Goal: Task Accomplishment & Management: Use online tool/utility

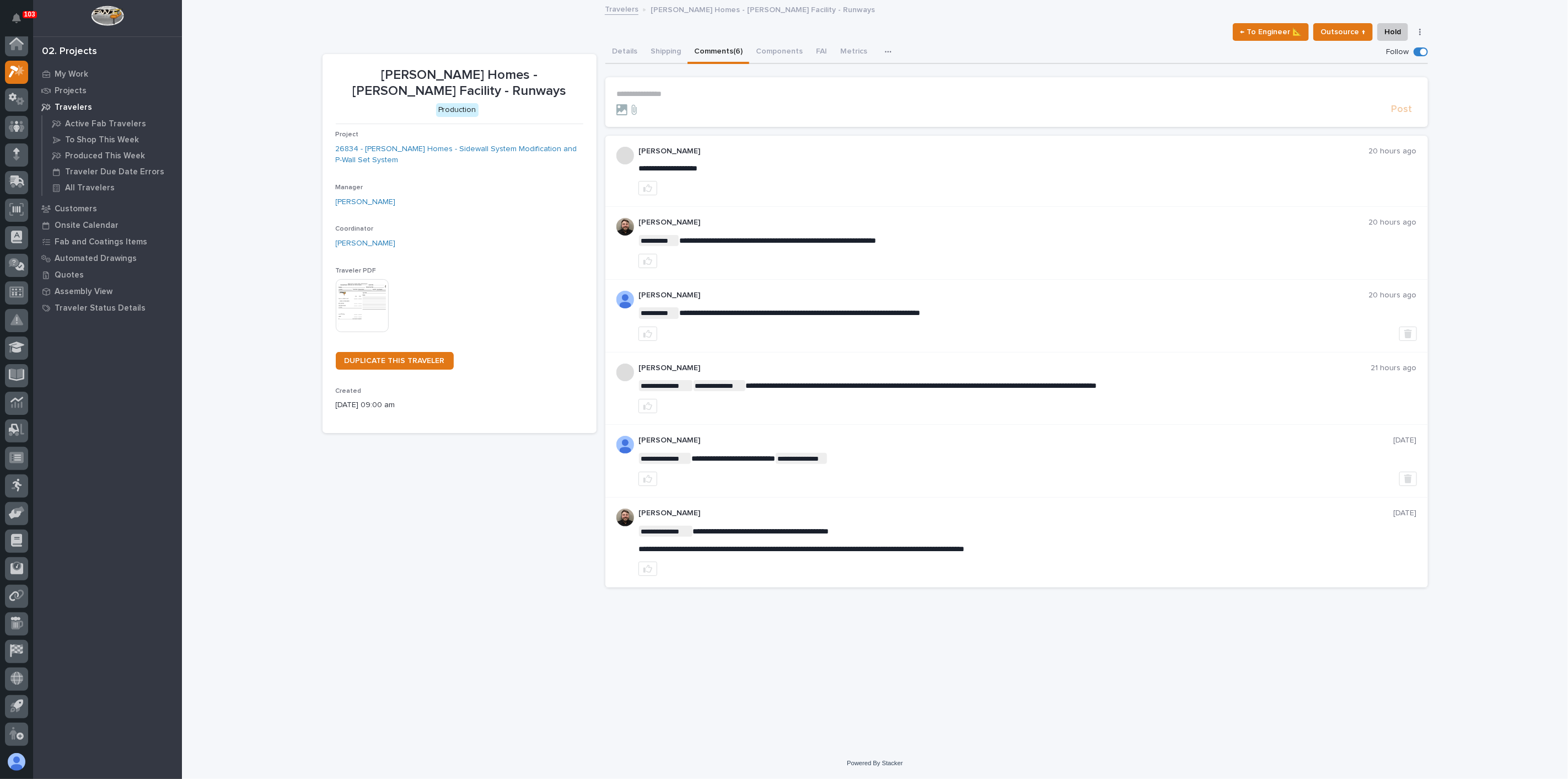
scroll to position [3, 0]
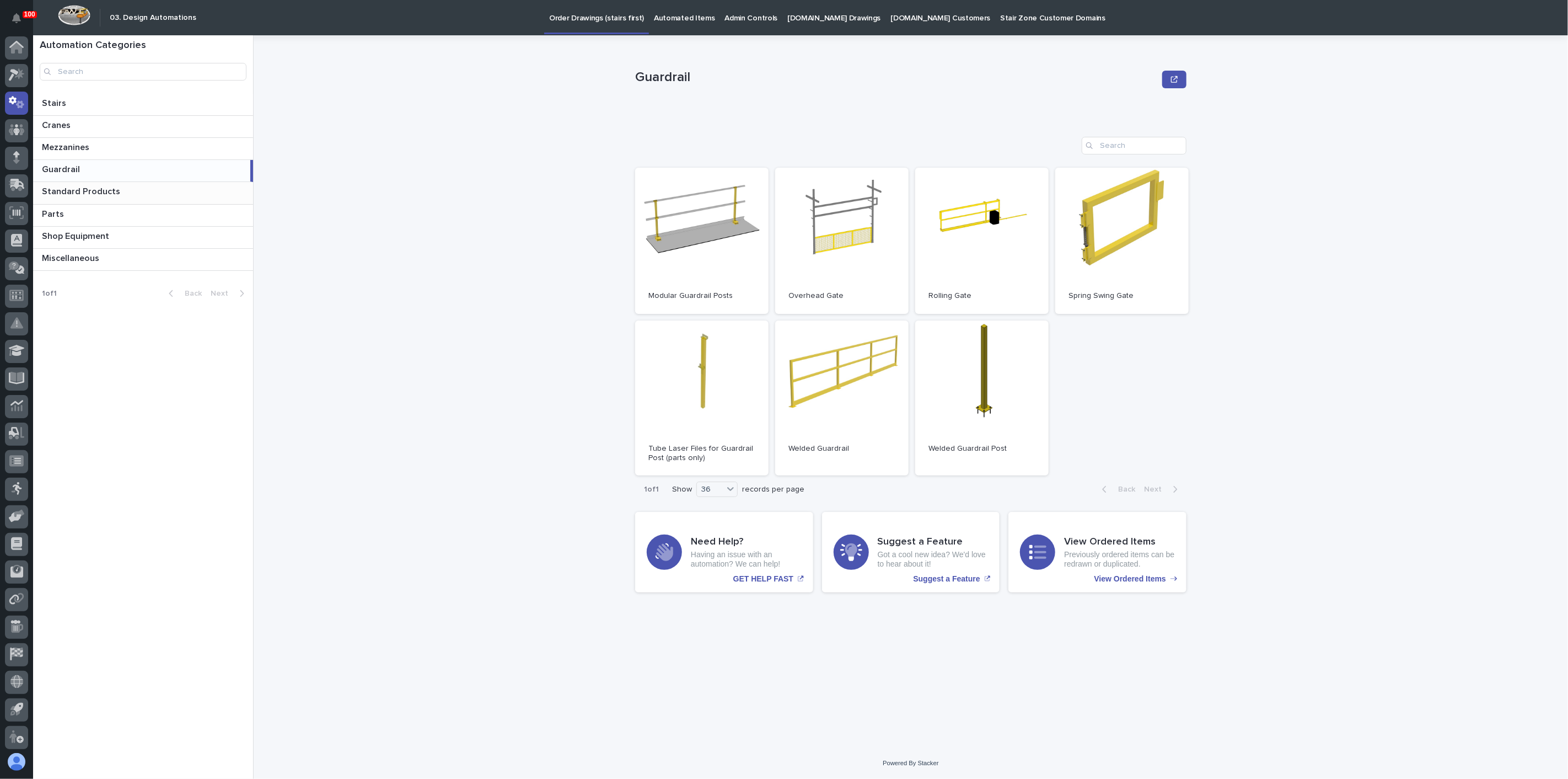
scroll to position [3, 0]
click at [10, 98] on icon at bounding box center [12, 98] width 7 height 8
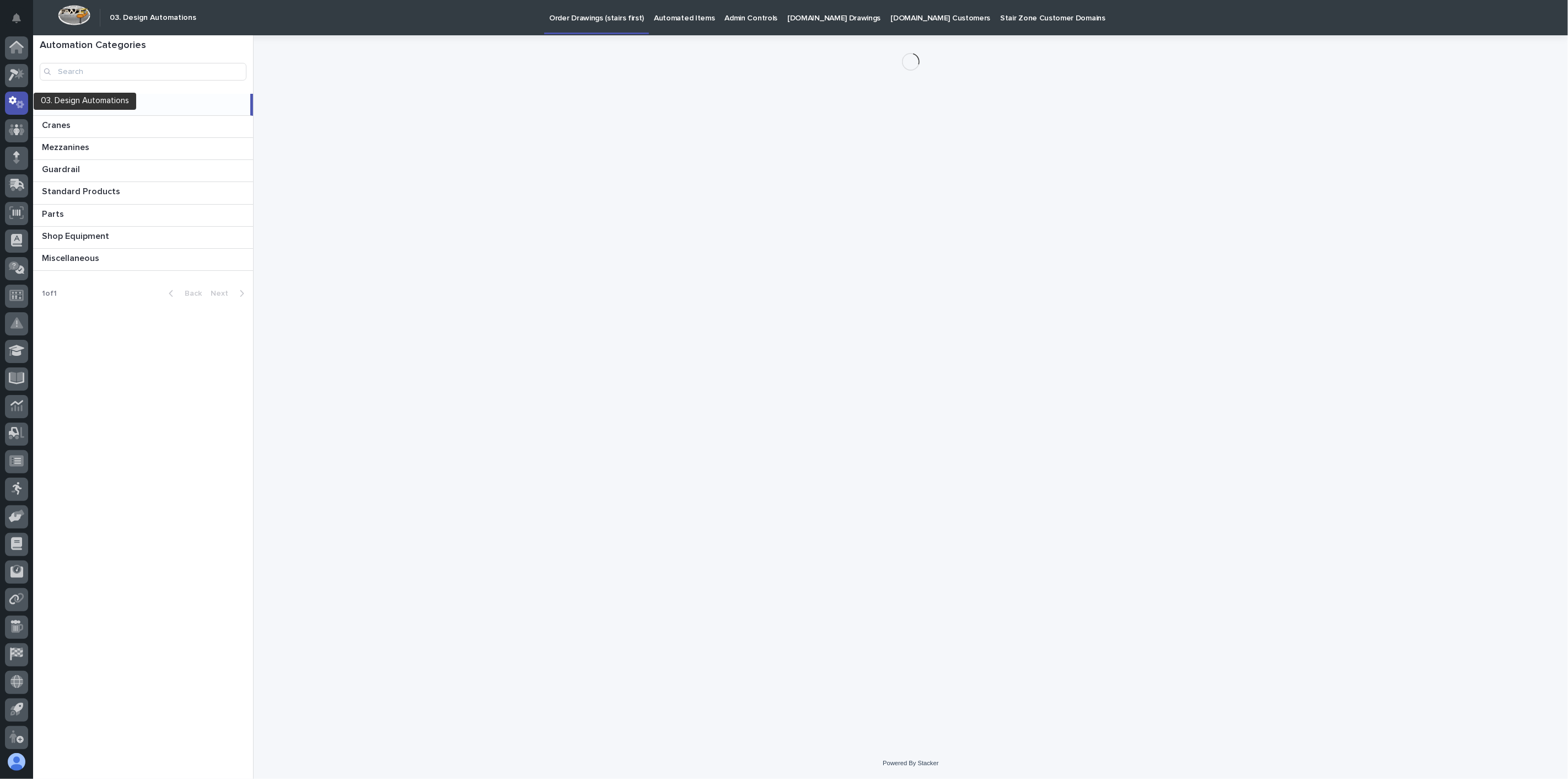
scroll to position [3, 0]
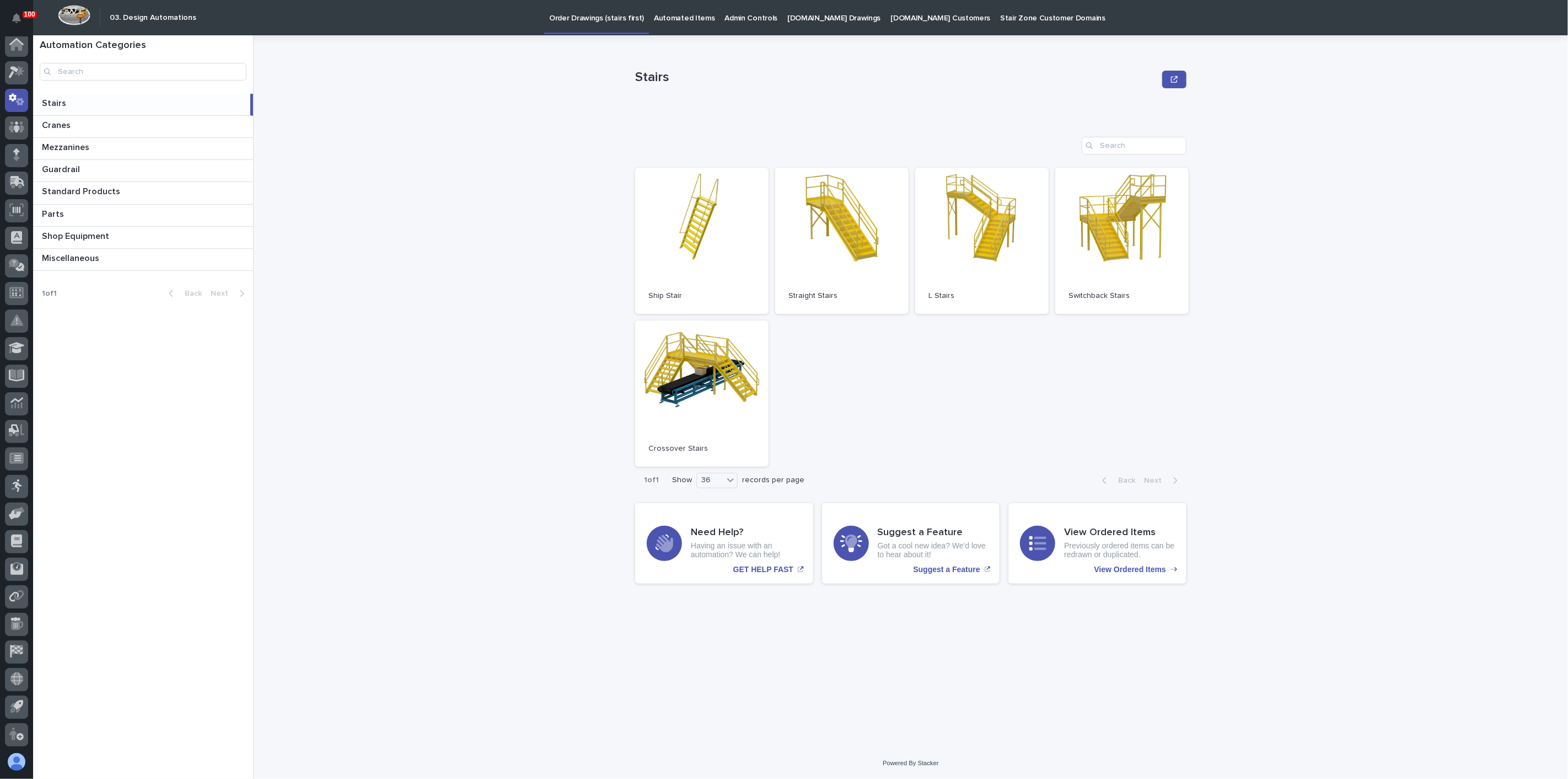
click at [476, 127] on div "Stairs Stairs Sorry, there was an error saving your record. Please try again. P…" at bounding box center [917, 407] width 1301 height 744
click at [673, 14] on p "Automated Items" at bounding box center [685, 12] width 61 height 23
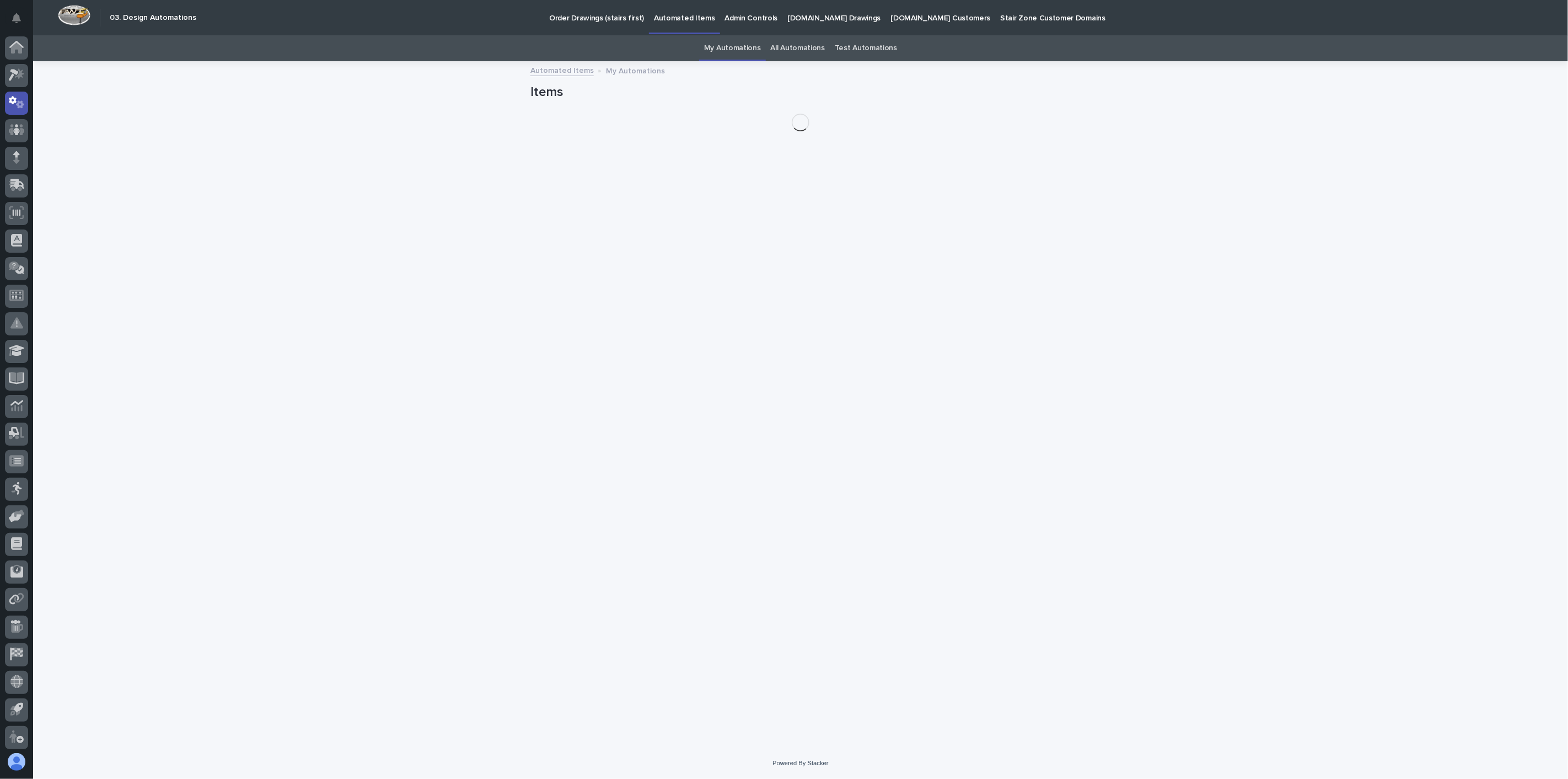
scroll to position [3, 0]
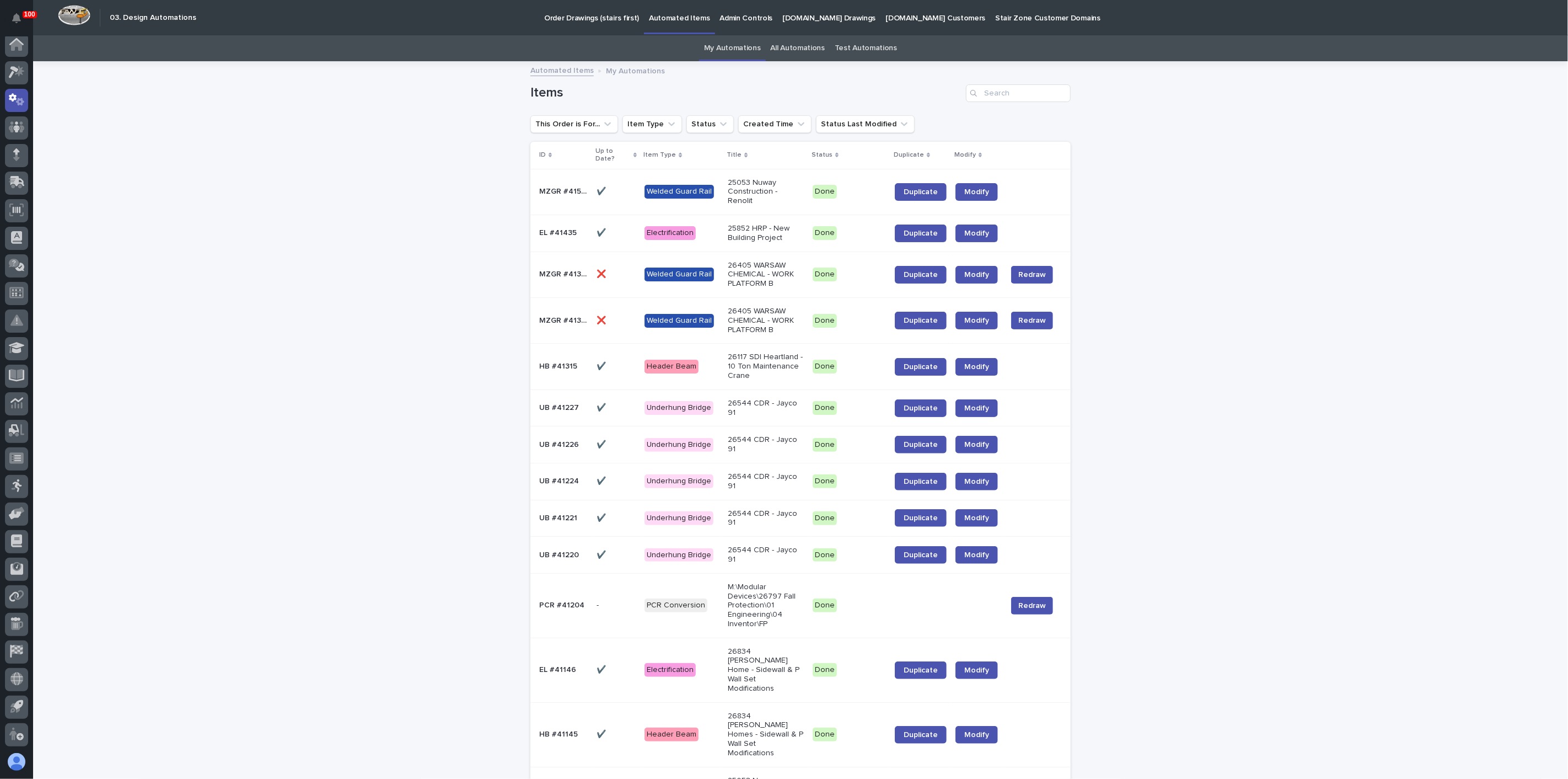
click at [795, 47] on link "All Automations" at bounding box center [798, 48] width 54 height 26
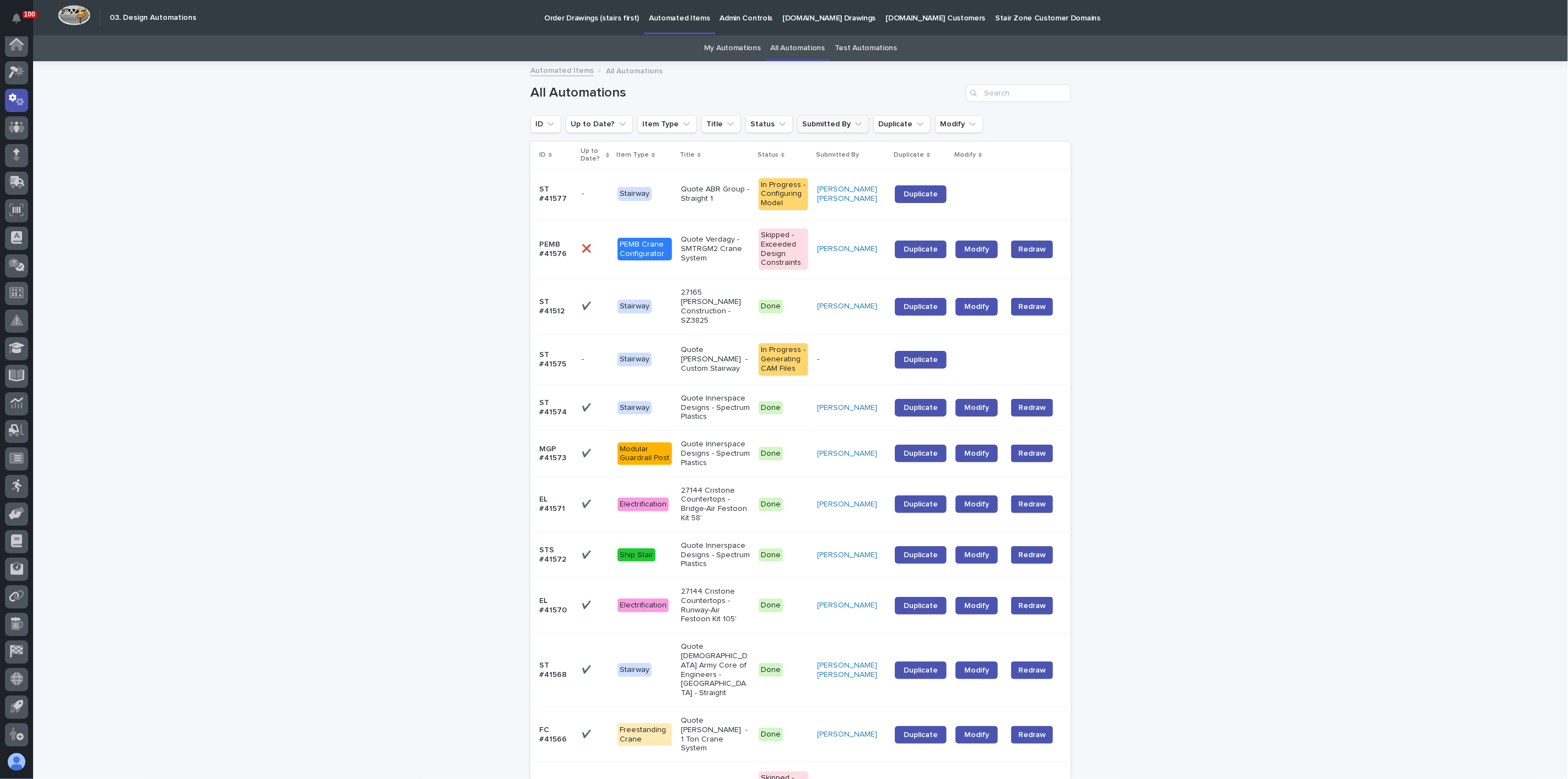
click at [824, 125] on button "Submitted By" at bounding box center [833, 124] width 72 height 18
type input "[PERSON_NAME]"
click at [806, 229] on div "[PERSON_NAME]" at bounding box center [864, 235] width 141 height 18
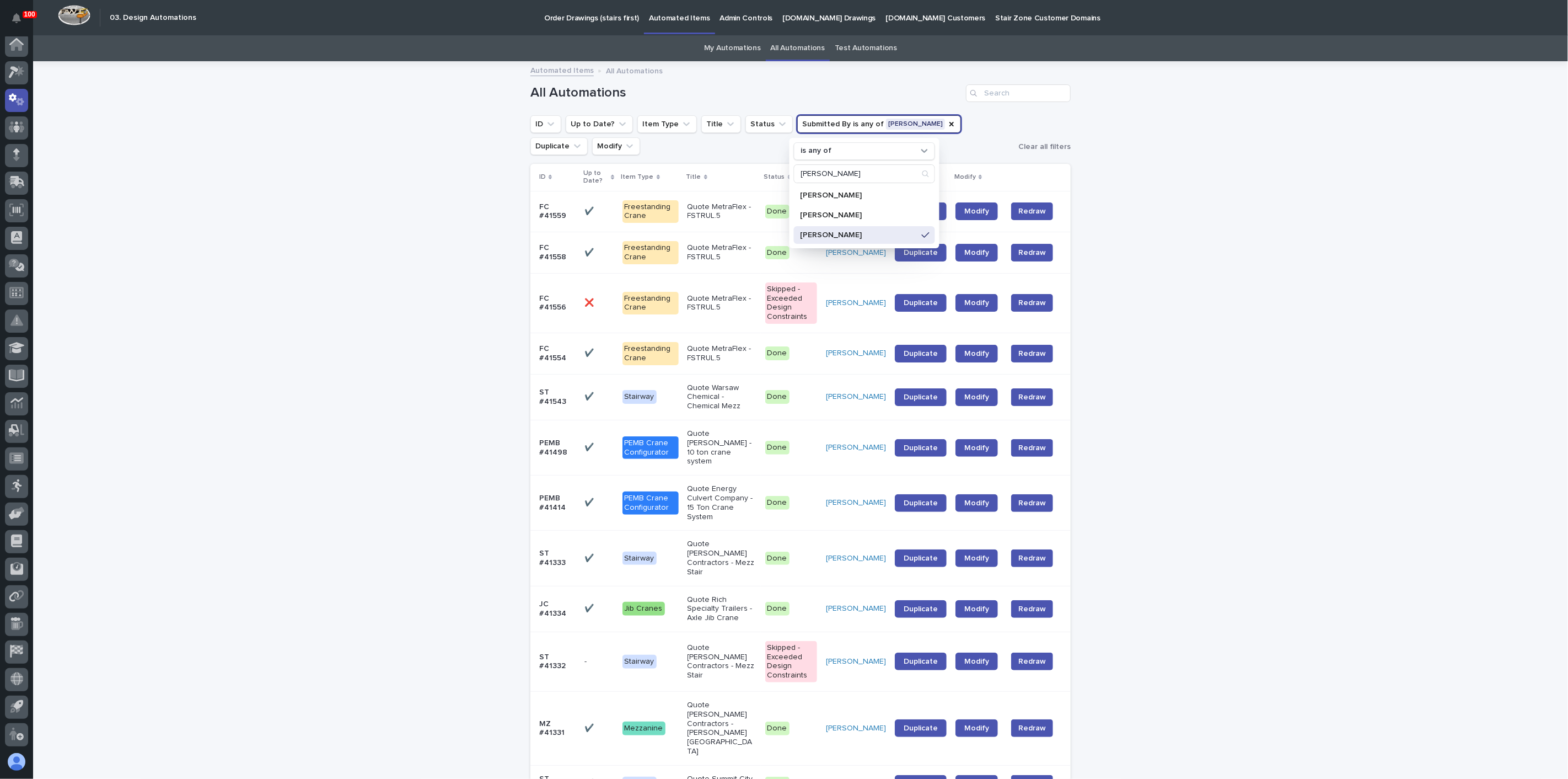
click at [586, 142] on ul "ID Up to Date? Item Type Title Status Submitted By is any of [PERSON_NAME] is a…" at bounding box center [772, 135] width 488 height 44
click at [910, 354] on span "Duplicate" at bounding box center [921, 353] width 34 height 7
